Goal: Task Accomplishment & Management: Manage account settings

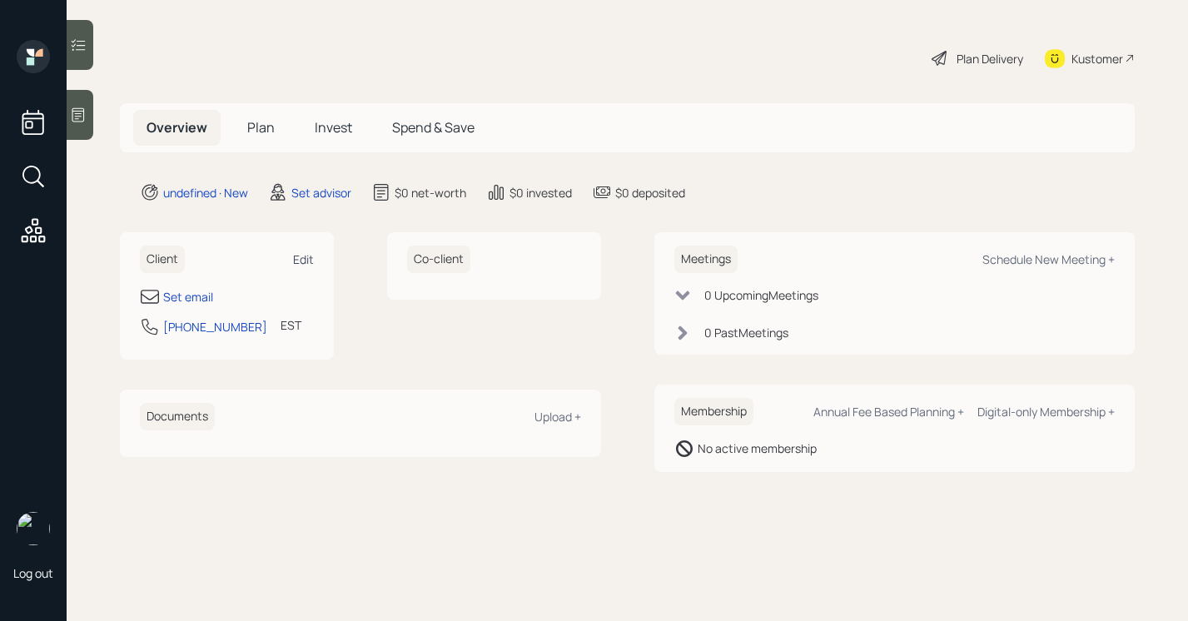
click at [305, 253] on div "Edit" at bounding box center [303, 259] width 21 height 16
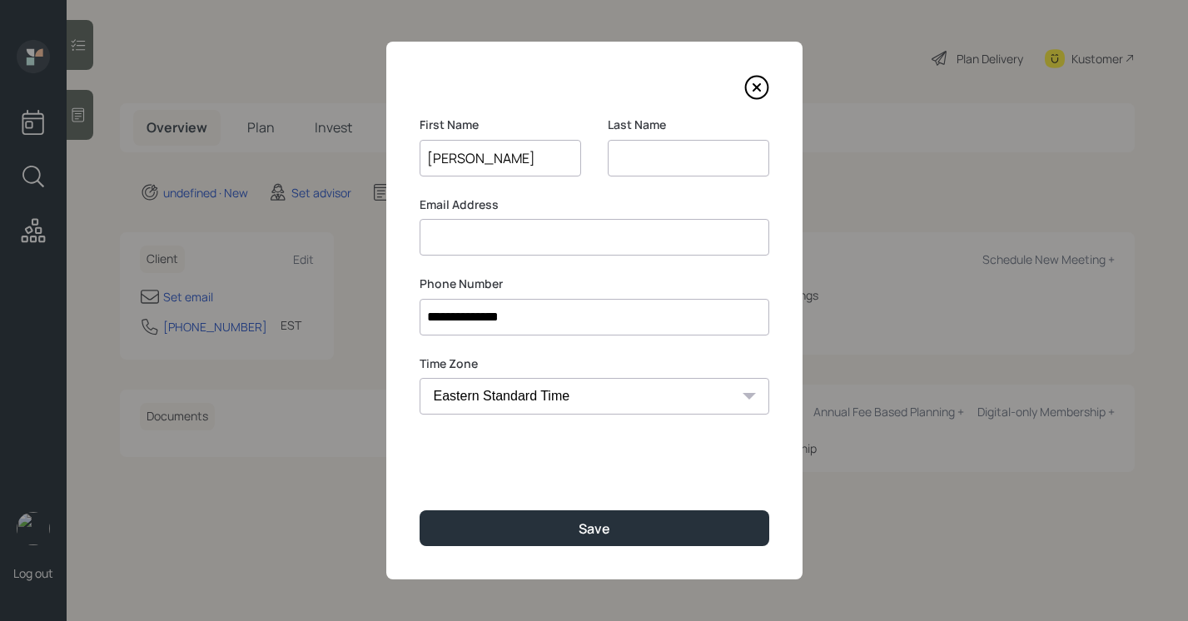
type input "[PERSON_NAME]"
click at [697, 145] on input at bounding box center [689, 158] width 162 height 37
type input "[PERSON_NAME]"
click at [564, 227] on input at bounding box center [595, 237] width 350 height 37
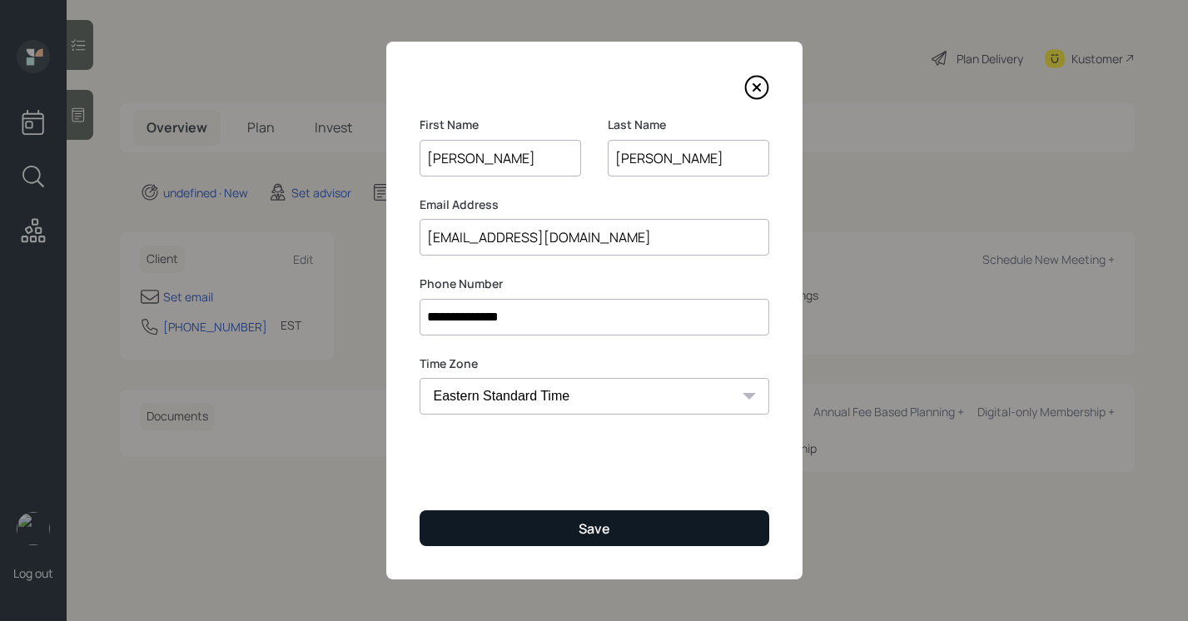
type input "[EMAIL_ADDRESS][DOMAIN_NAME]"
click at [489, 529] on button "Save" at bounding box center [595, 528] width 350 height 36
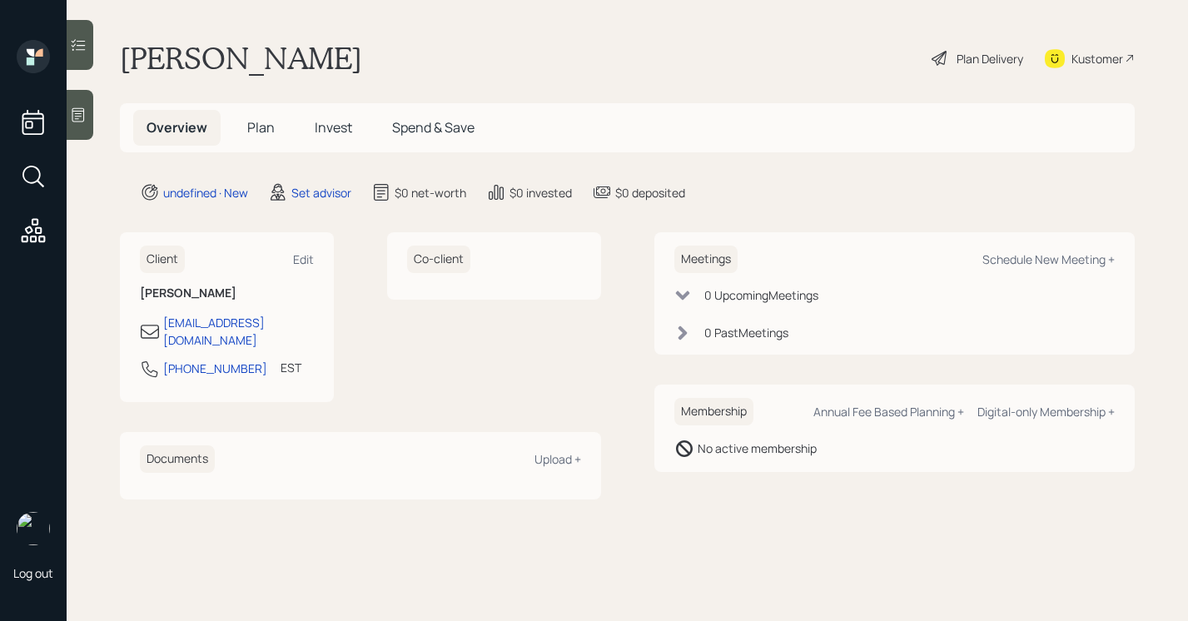
click at [82, 119] on icon at bounding box center [78, 115] width 17 height 17
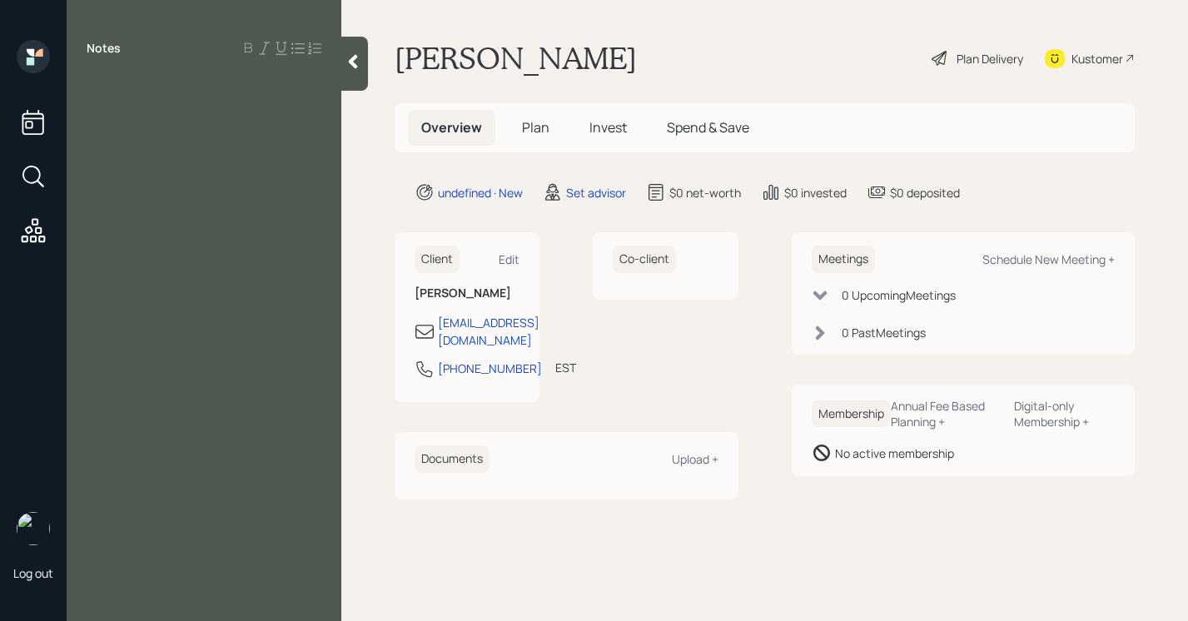
click at [351, 67] on icon at bounding box center [353, 61] width 17 height 17
